Goal: Connect with others: Connect with others

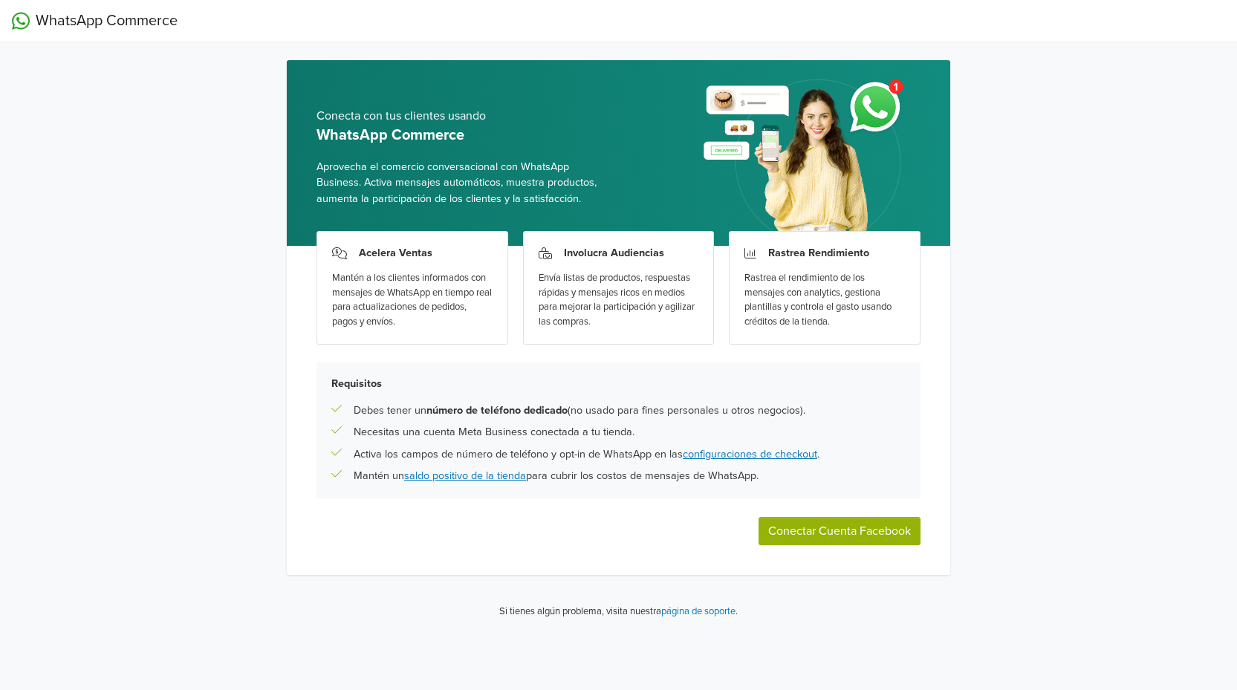
click at [822, 532] on button "Conectar Cuenta Facebook" at bounding box center [840, 531] width 162 height 28
click at [846, 531] on button "Conectar Cuenta Facebook" at bounding box center [840, 531] width 162 height 28
click at [456, 478] on link "saldo positivo de la tienda" at bounding box center [465, 476] width 122 height 13
